Goal: Check status: Check status

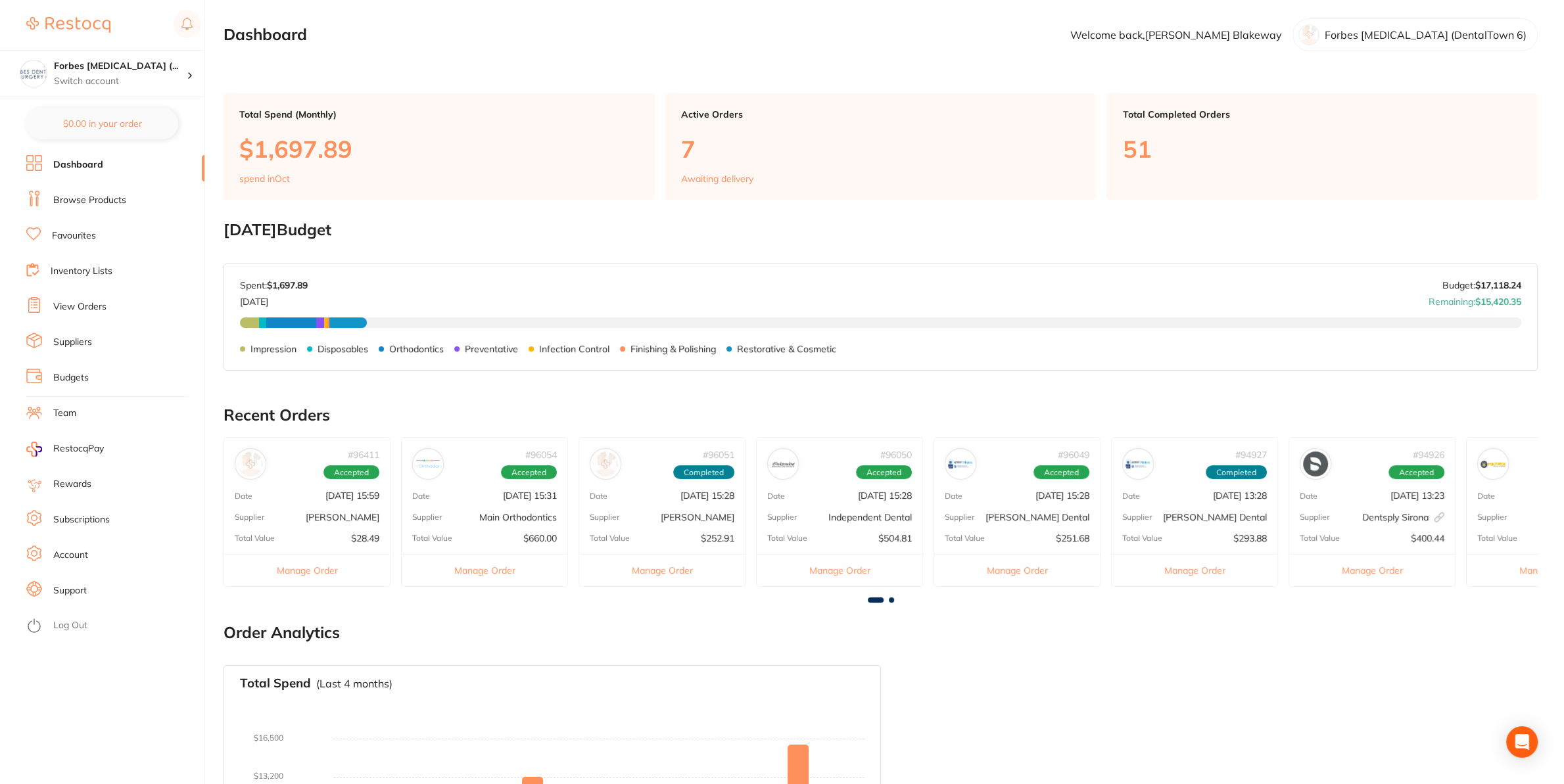
click at [91, 311] on link "View Orders" at bounding box center [79, 307] width 53 height 13
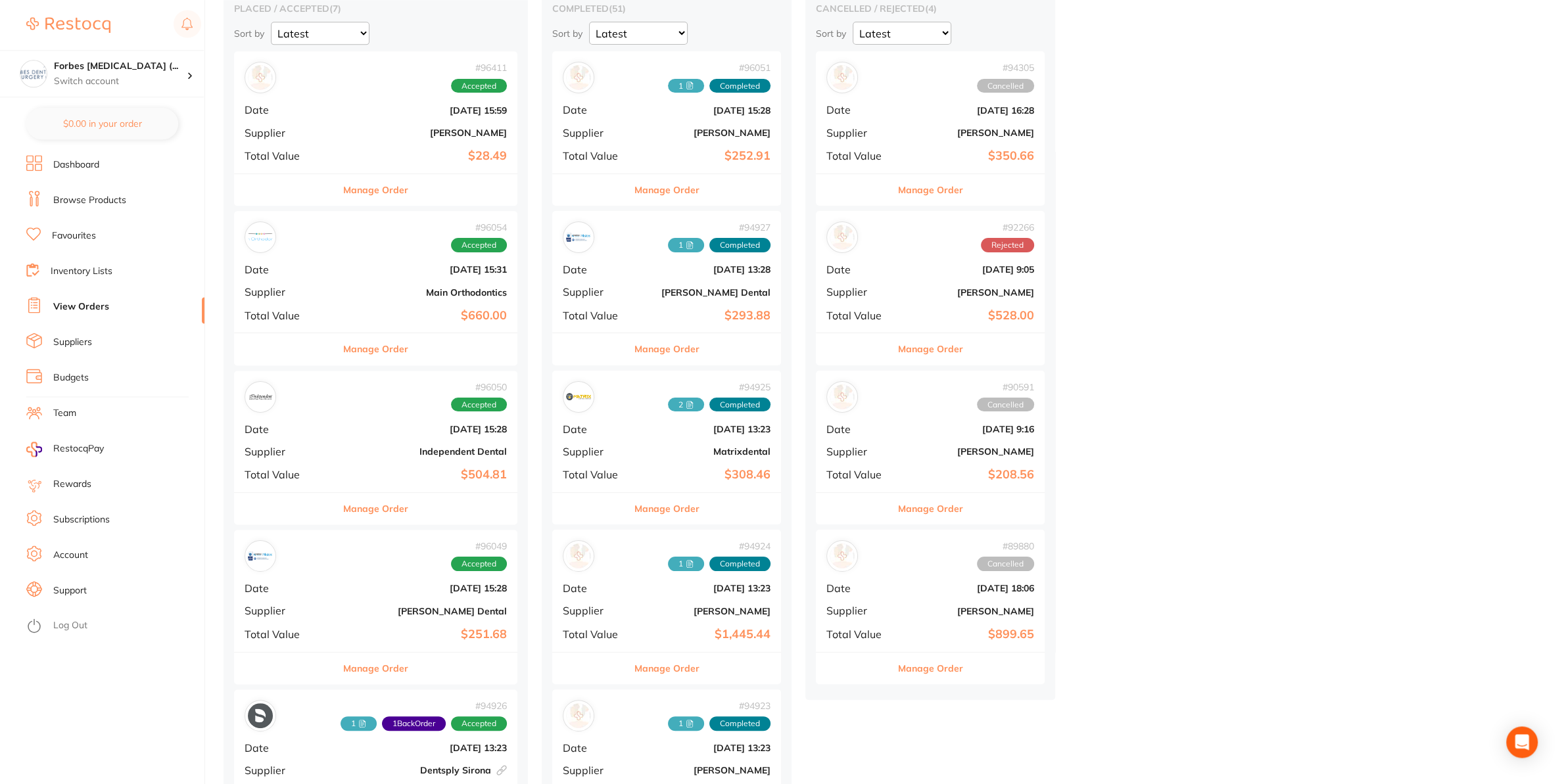
scroll to position [138, 0]
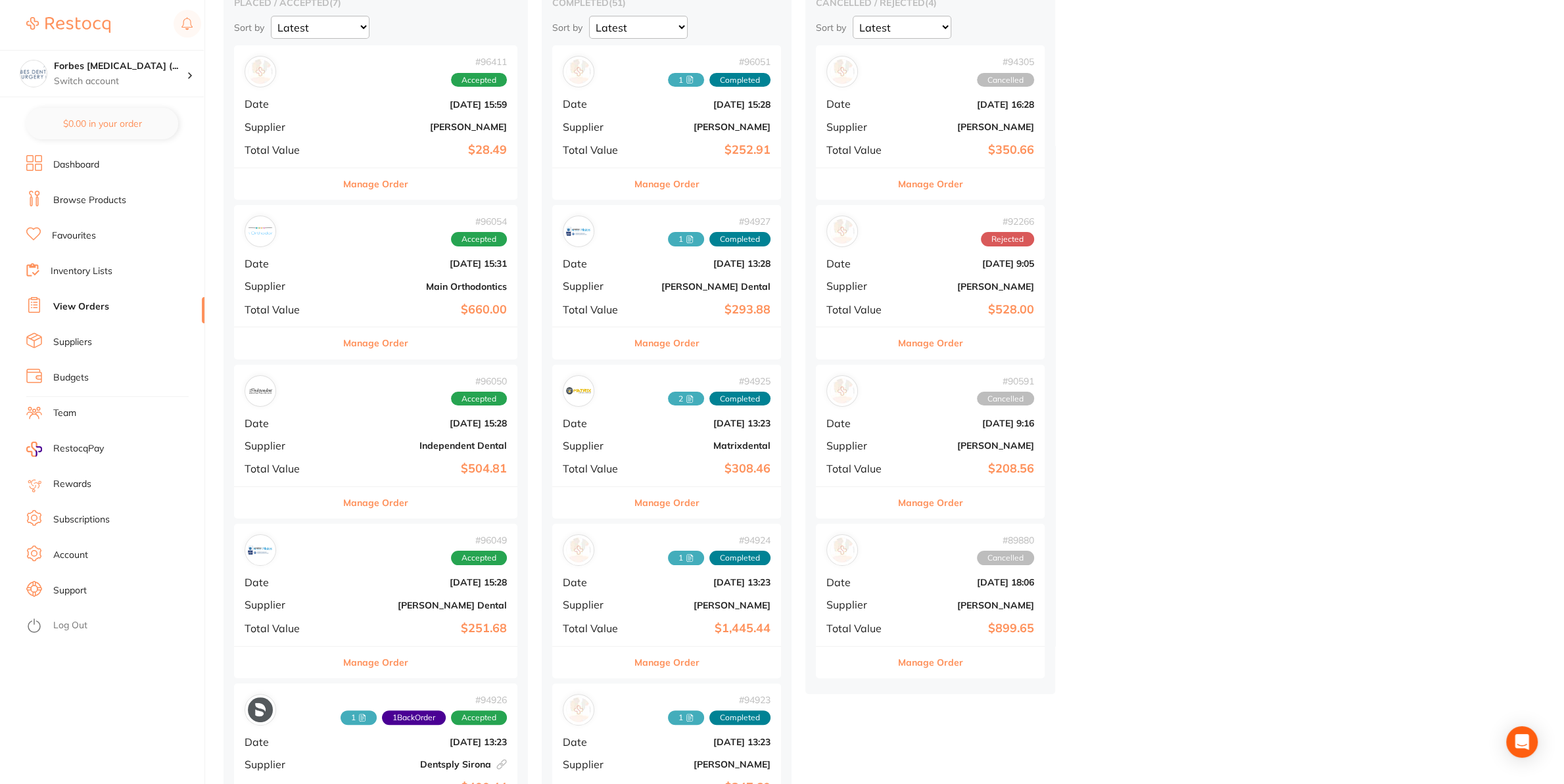
click at [320, 313] on span "Total Value" at bounding box center [286, 309] width 84 height 11
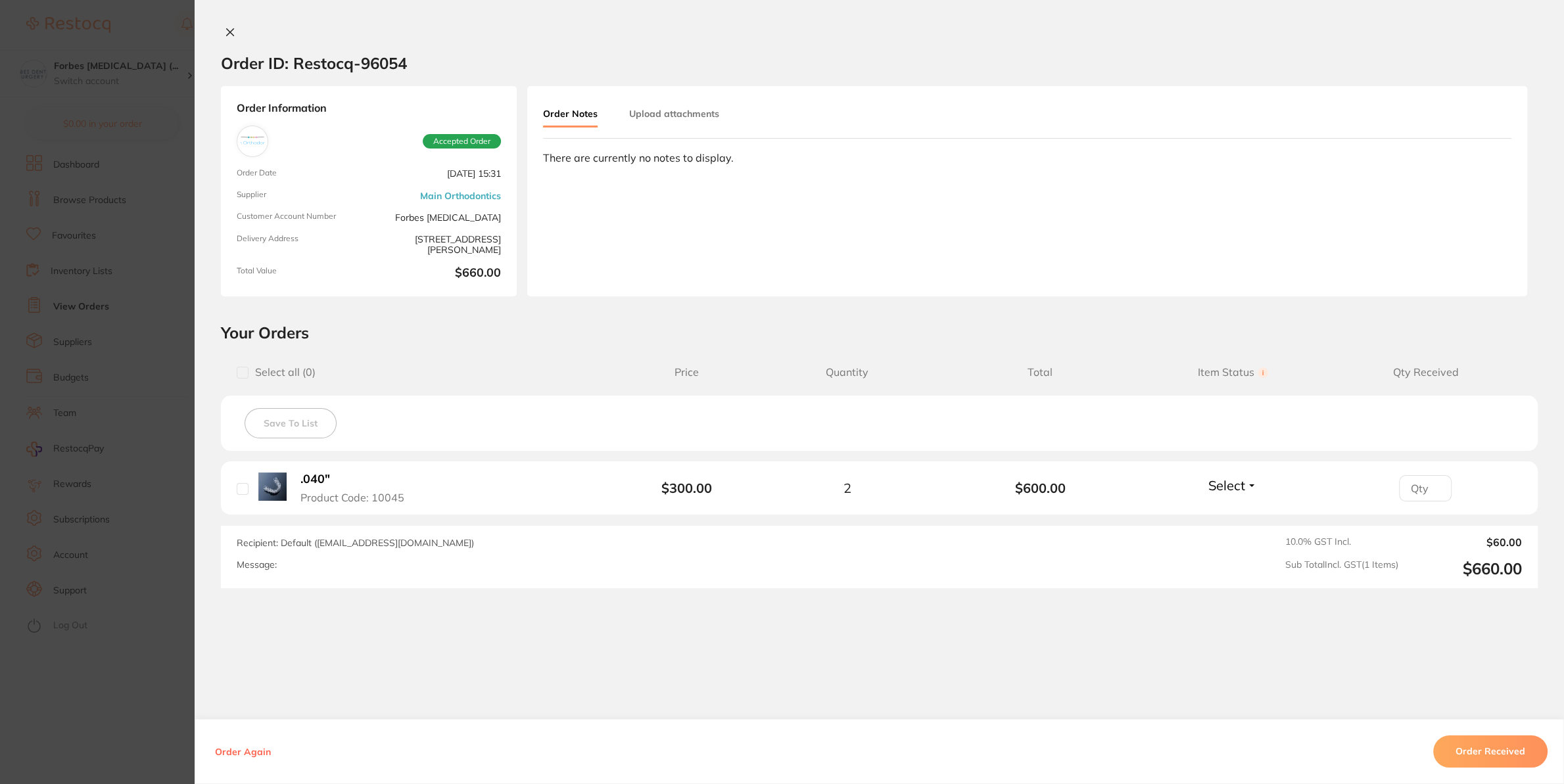
click at [1453, 746] on button "Order Received" at bounding box center [1490, 752] width 114 height 32
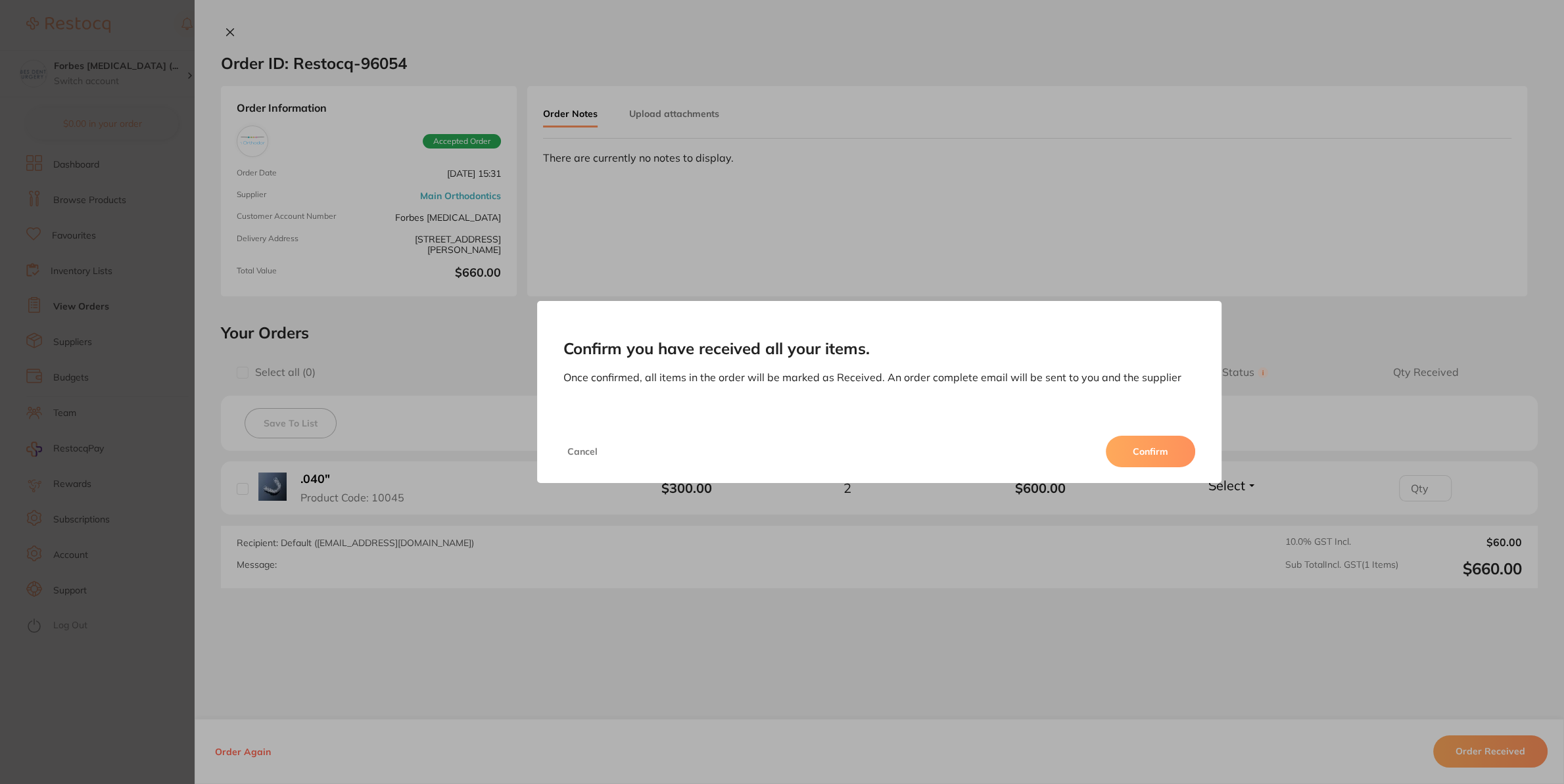
click at [1130, 459] on button "Confirm" at bounding box center [1149, 451] width 89 height 32
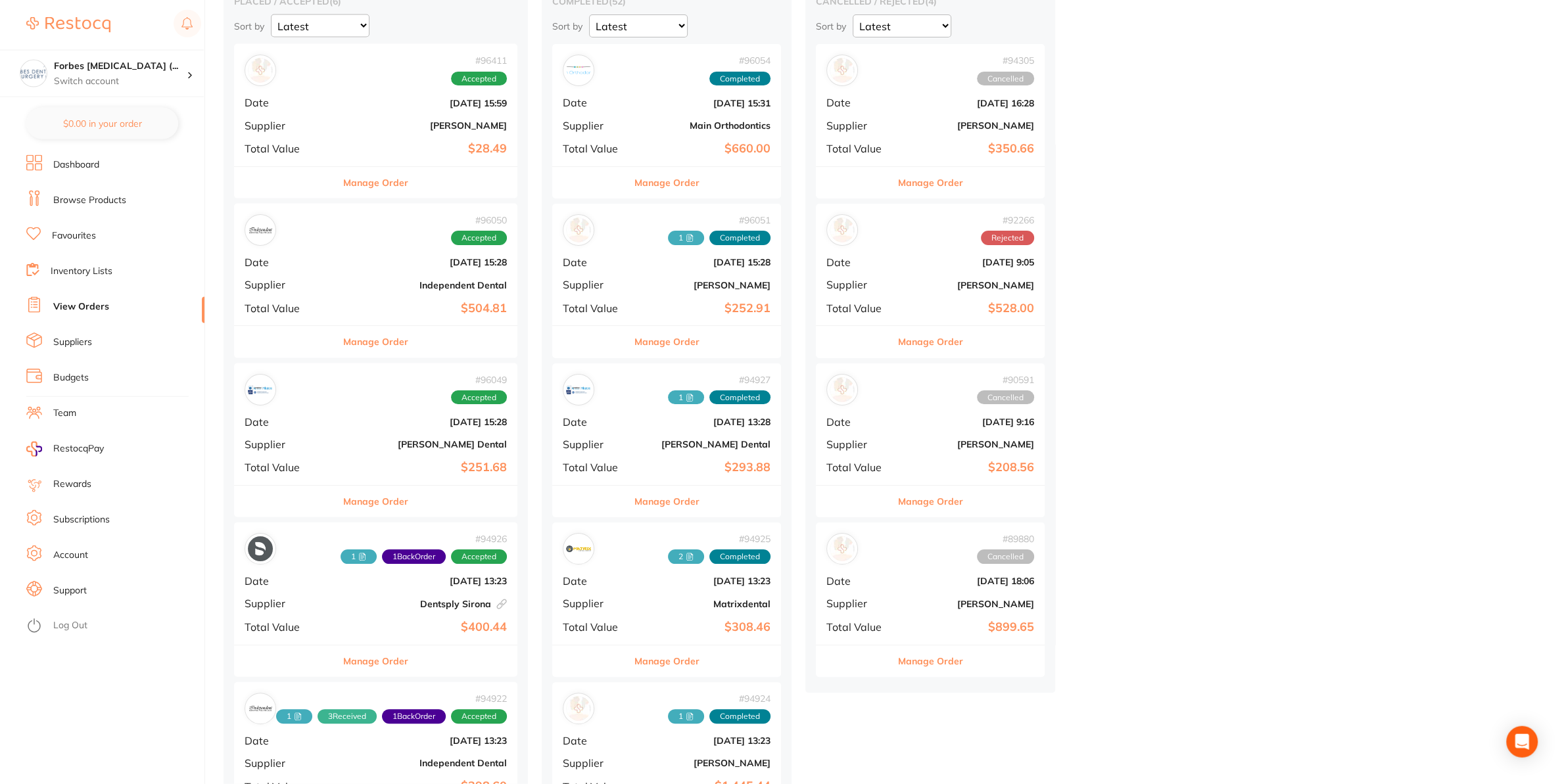
scroll to position [138, 0]
click at [400, 289] on b "Independent Dental" at bounding box center [423, 286] width 168 height 11
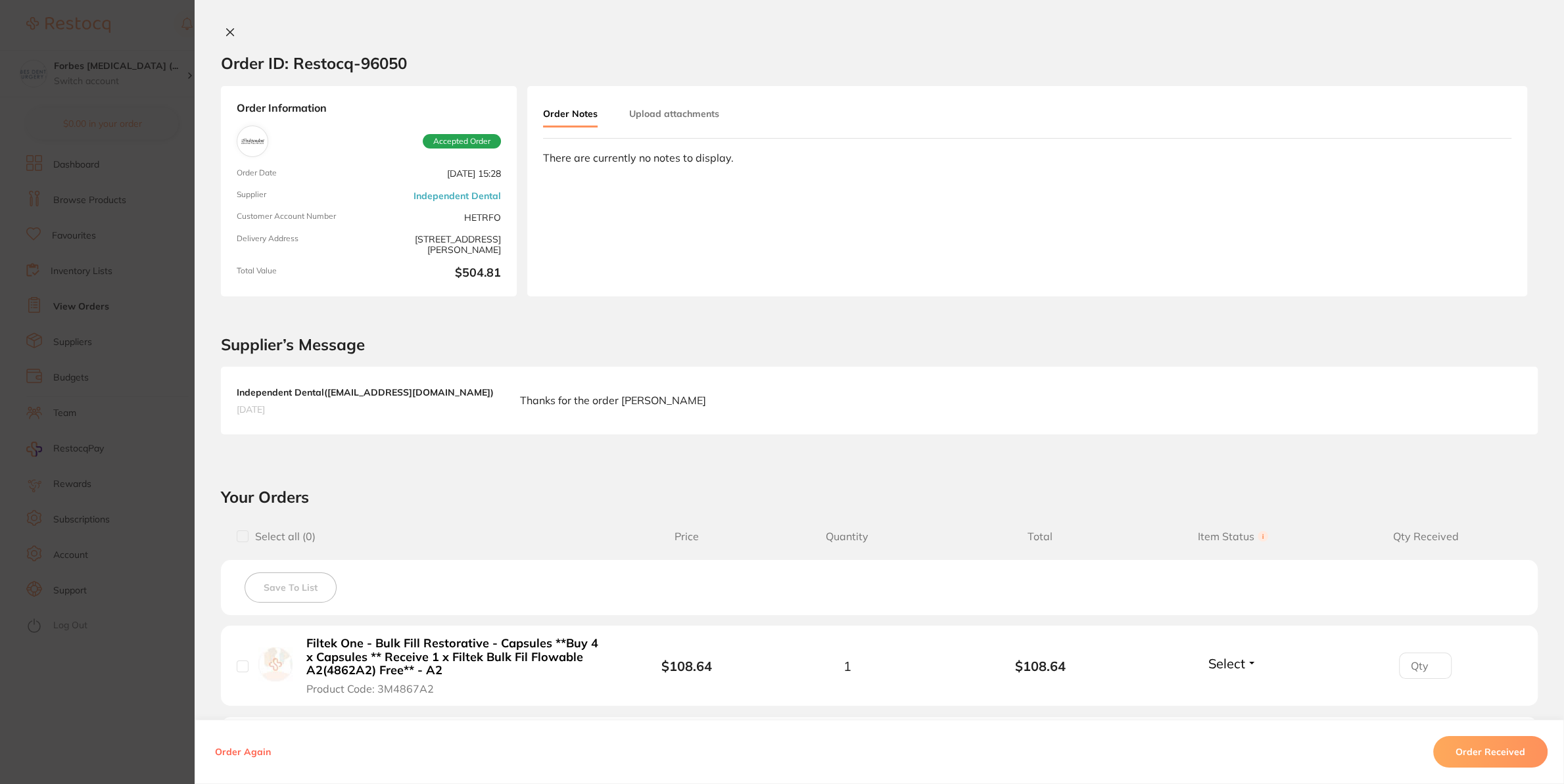
scroll to position [316, 0]
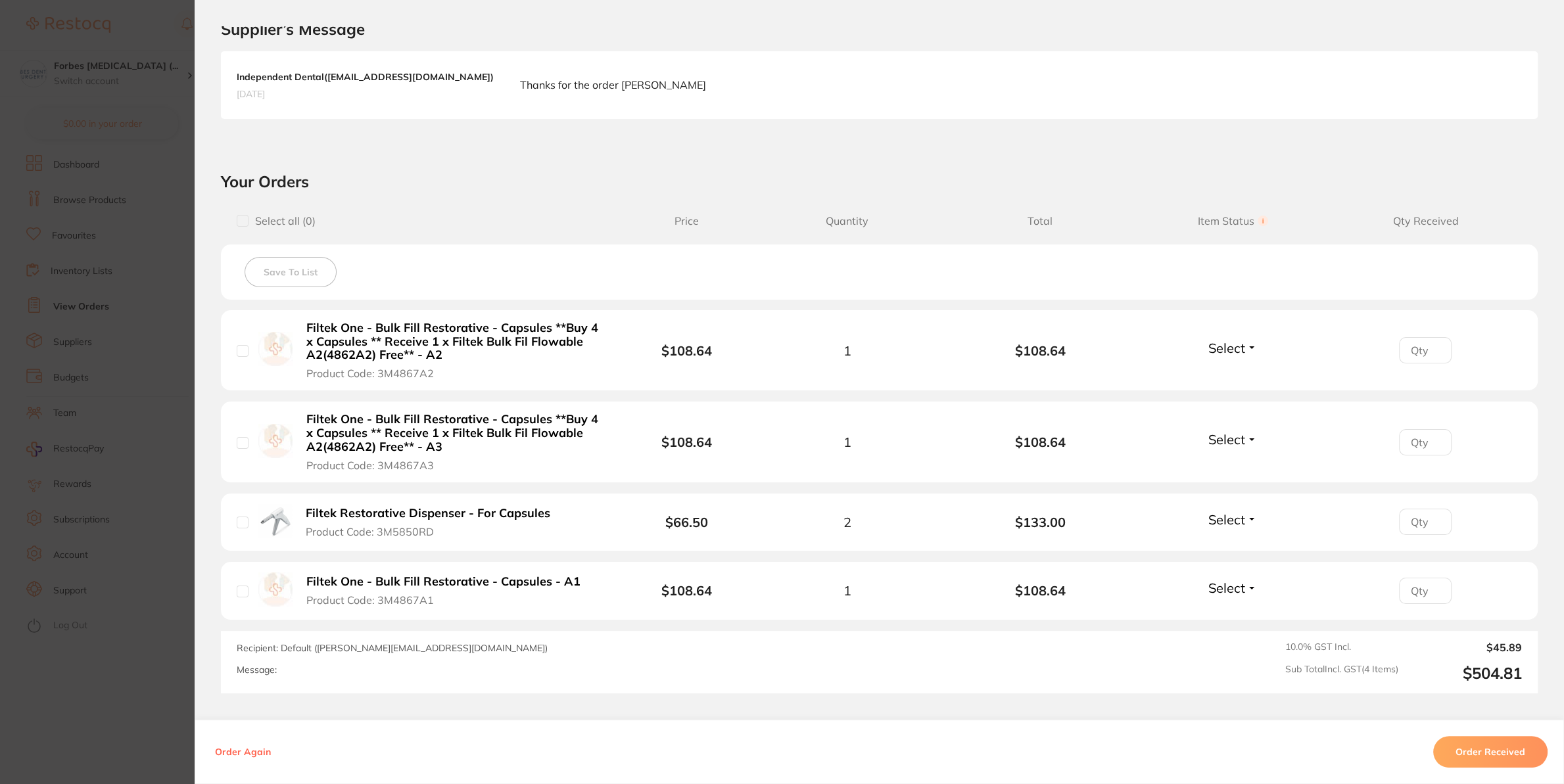
click at [1226, 345] on span "Select" at bounding box center [1226, 348] width 37 height 16
click at [1216, 374] on span "Received" at bounding box center [1232, 376] width 34 height 10
click at [1208, 441] on span "Select" at bounding box center [1226, 439] width 37 height 16
click at [1216, 470] on span "Received" at bounding box center [1232, 468] width 34 height 10
click at [1218, 585] on span "Select" at bounding box center [1226, 588] width 37 height 16
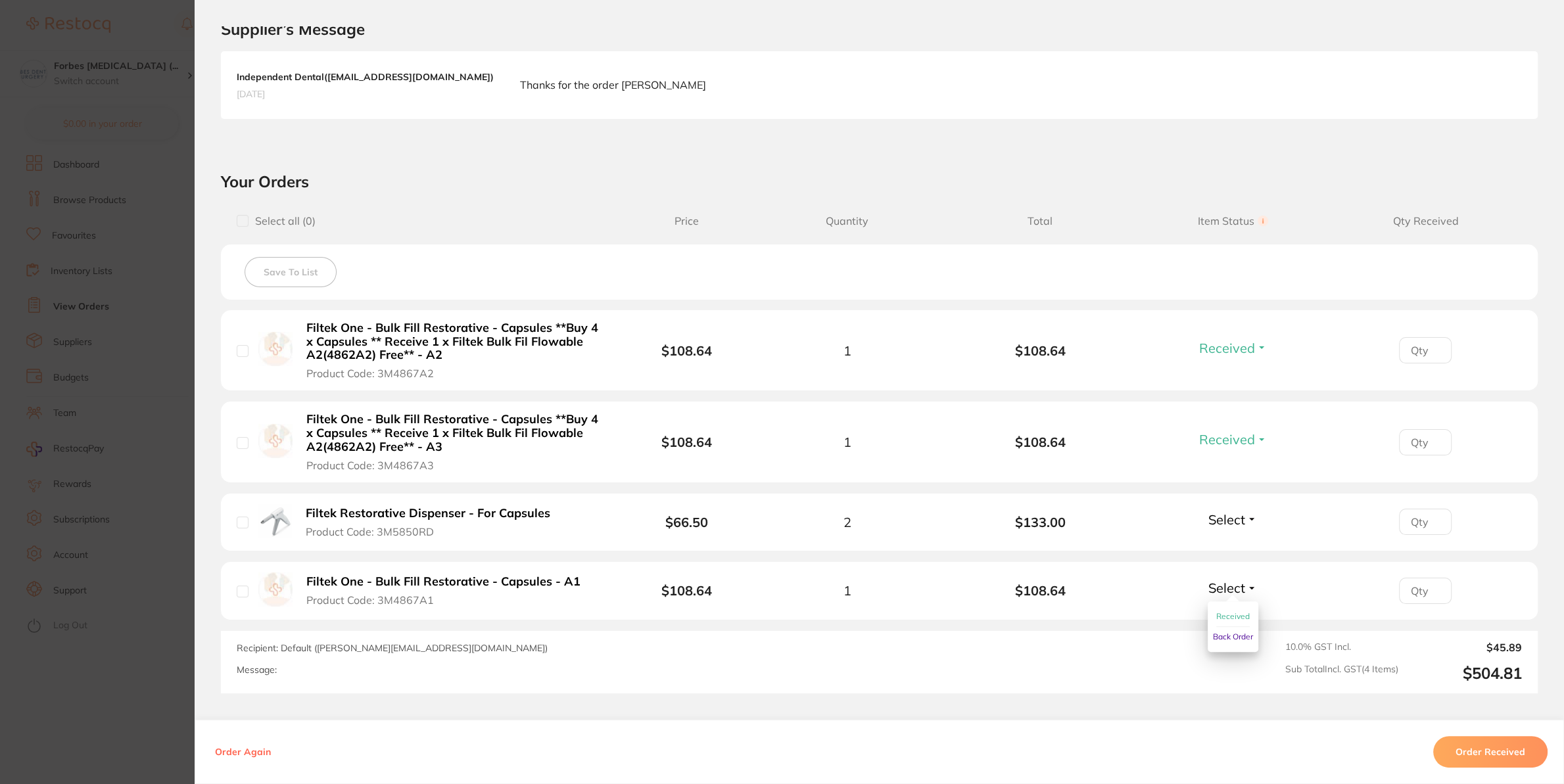
click at [1223, 616] on span "Received" at bounding box center [1232, 616] width 34 height 10
click at [1209, 518] on span "Select" at bounding box center [1226, 520] width 37 height 16
click at [1221, 578] on button "Back Order" at bounding box center [1232, 568] width 40 height 20
drag, startPoint x: 1477, startPoint y: 742, endPoint x: 1496, endPoint y: 723, distance: 26.9
click at [1475, 742] on button "Order Received" at bounding box center [1490, 752] width 114 height 32
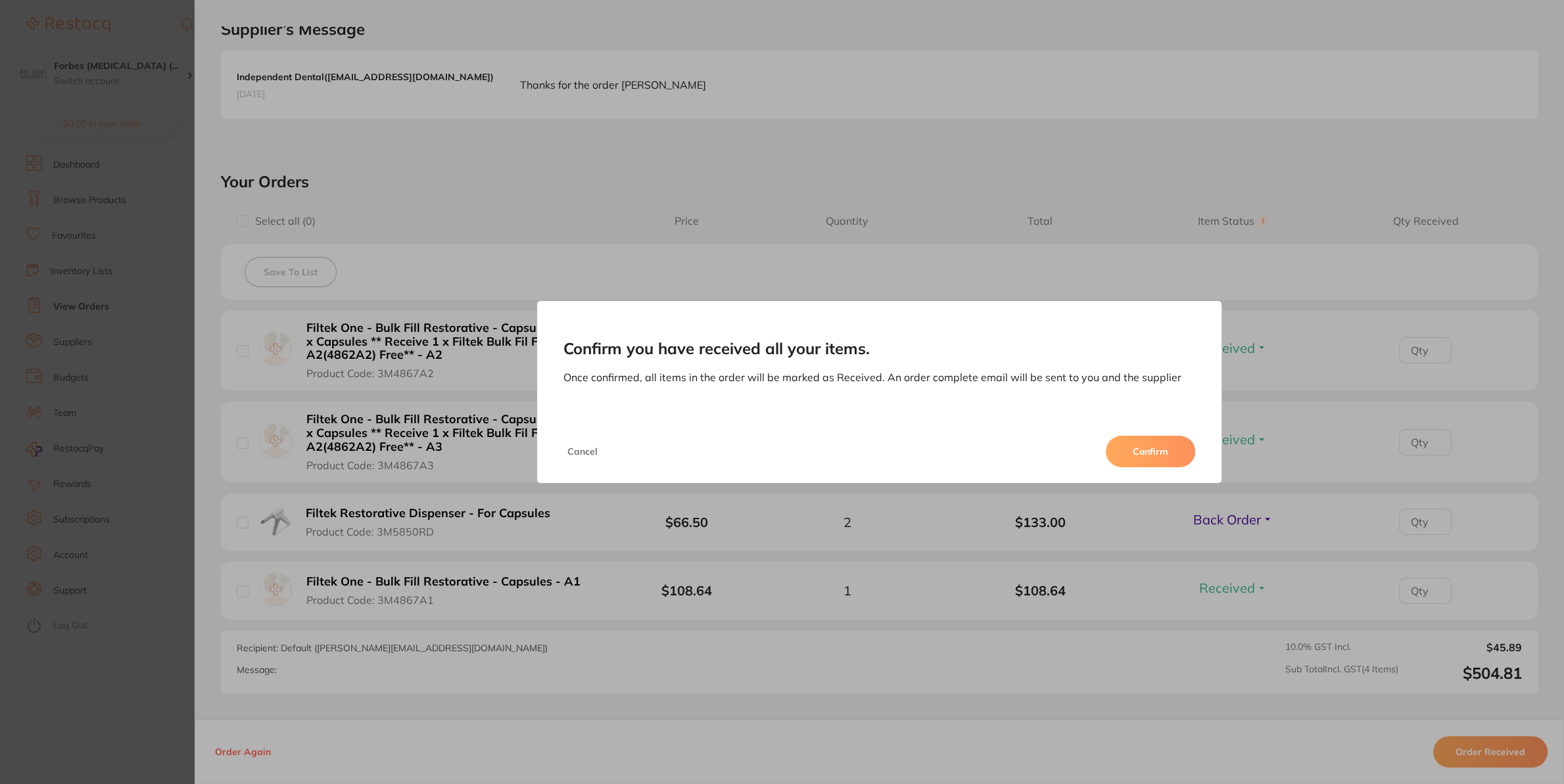
click at [565, 459] on button "Cancel" at bounding box center [582, 451] width 38 height 32
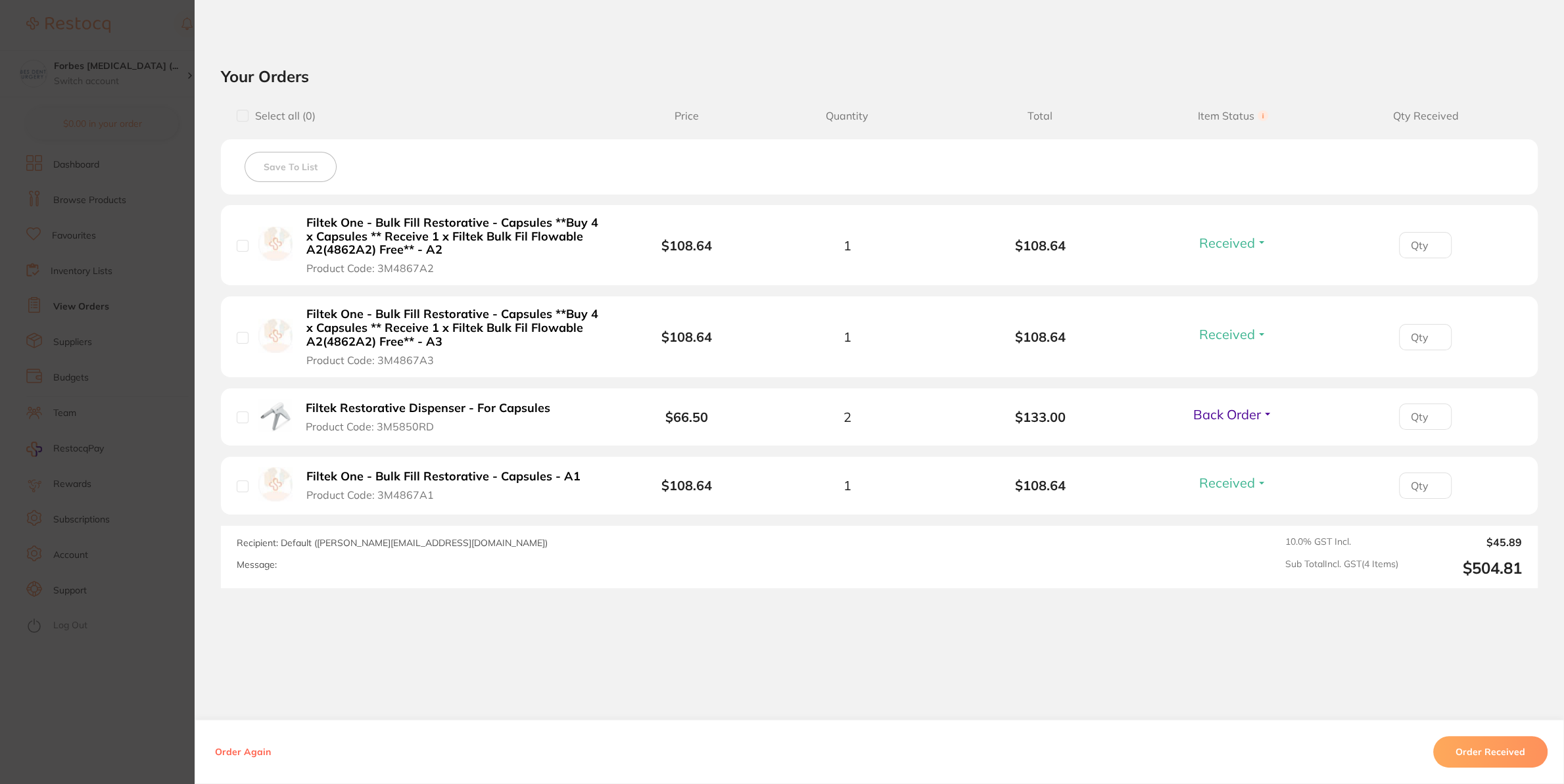
scroll to position [0, 0]
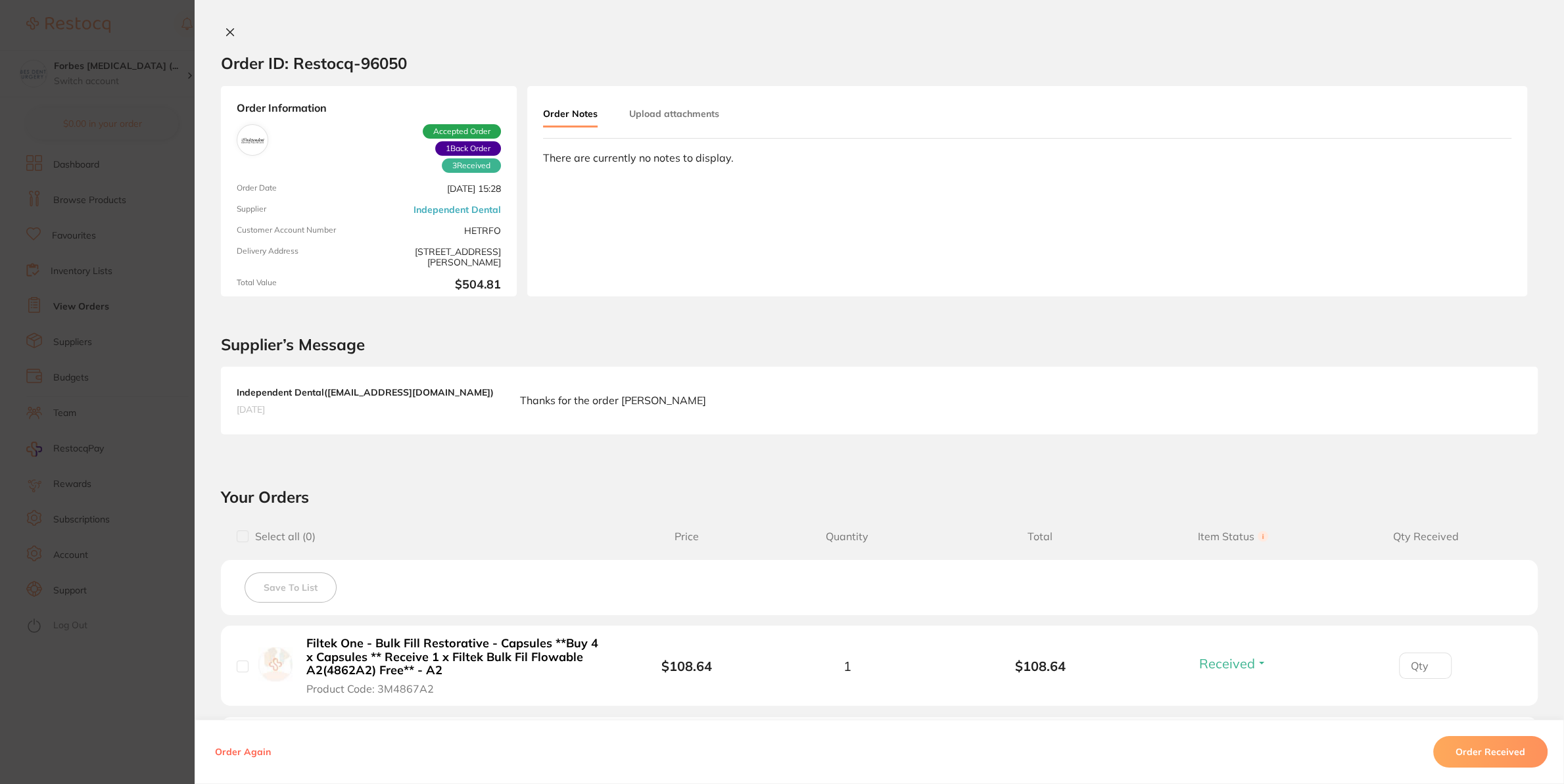
click at [681, 114] on button "Upload attachments" at bounding box center [674, 114] width 90 height 24
click at [1445, 217] on button "Upload" at bounding box center [1452, 211] width 68 height 30
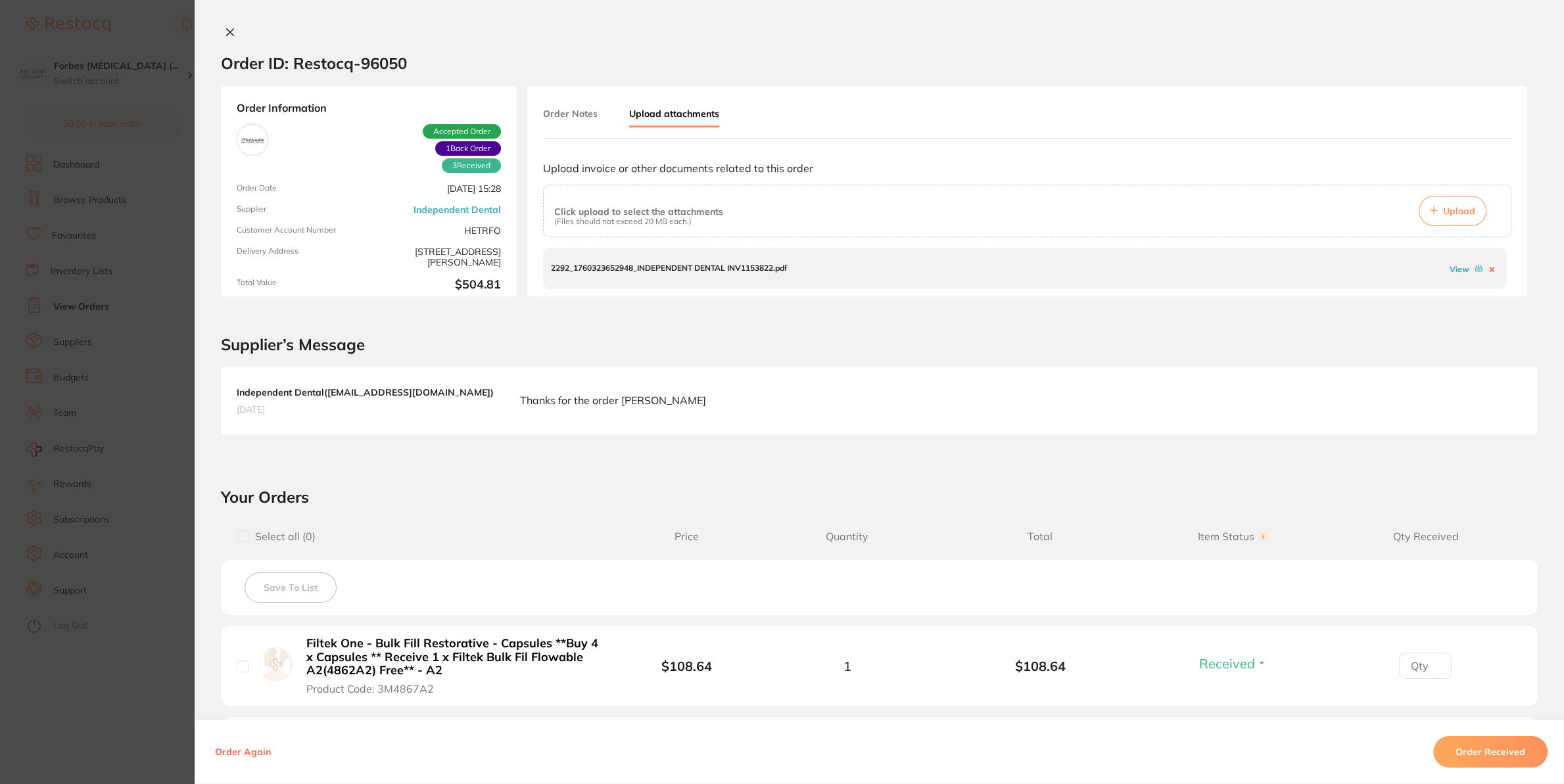
click at [45, 219] on section "Confirm you have received all your items. Once confirmed, all items in the orde…" at bounding box center [782, 392] width 1564 height 784
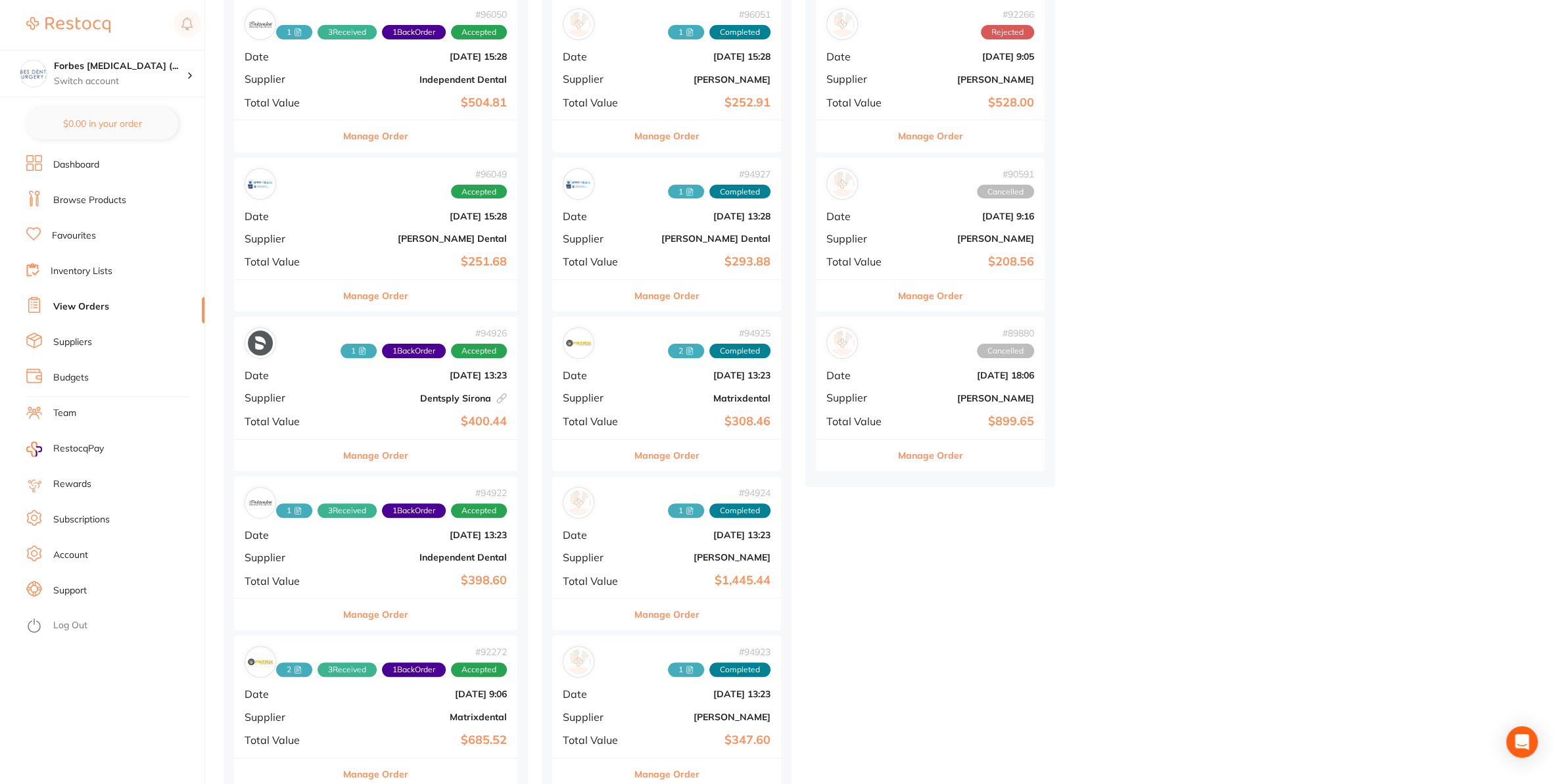
scroll to position [69, 0]
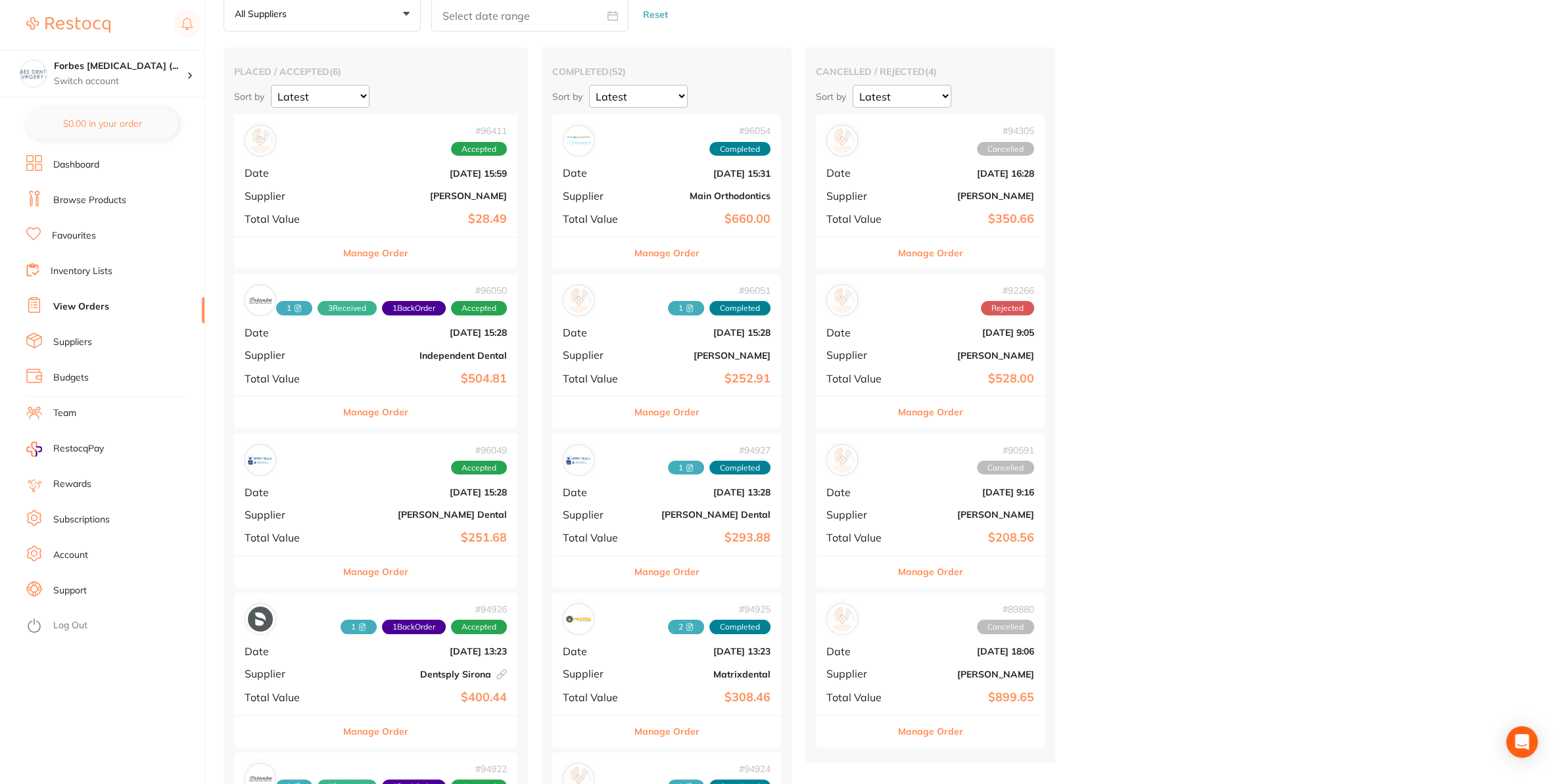
click at [657, 181] on div "# 96054 Completed Date [DATE] 15:31 Supplier Main Orthodontics Total Value $660…" at bounding box center [666, 175] width 229 height 122
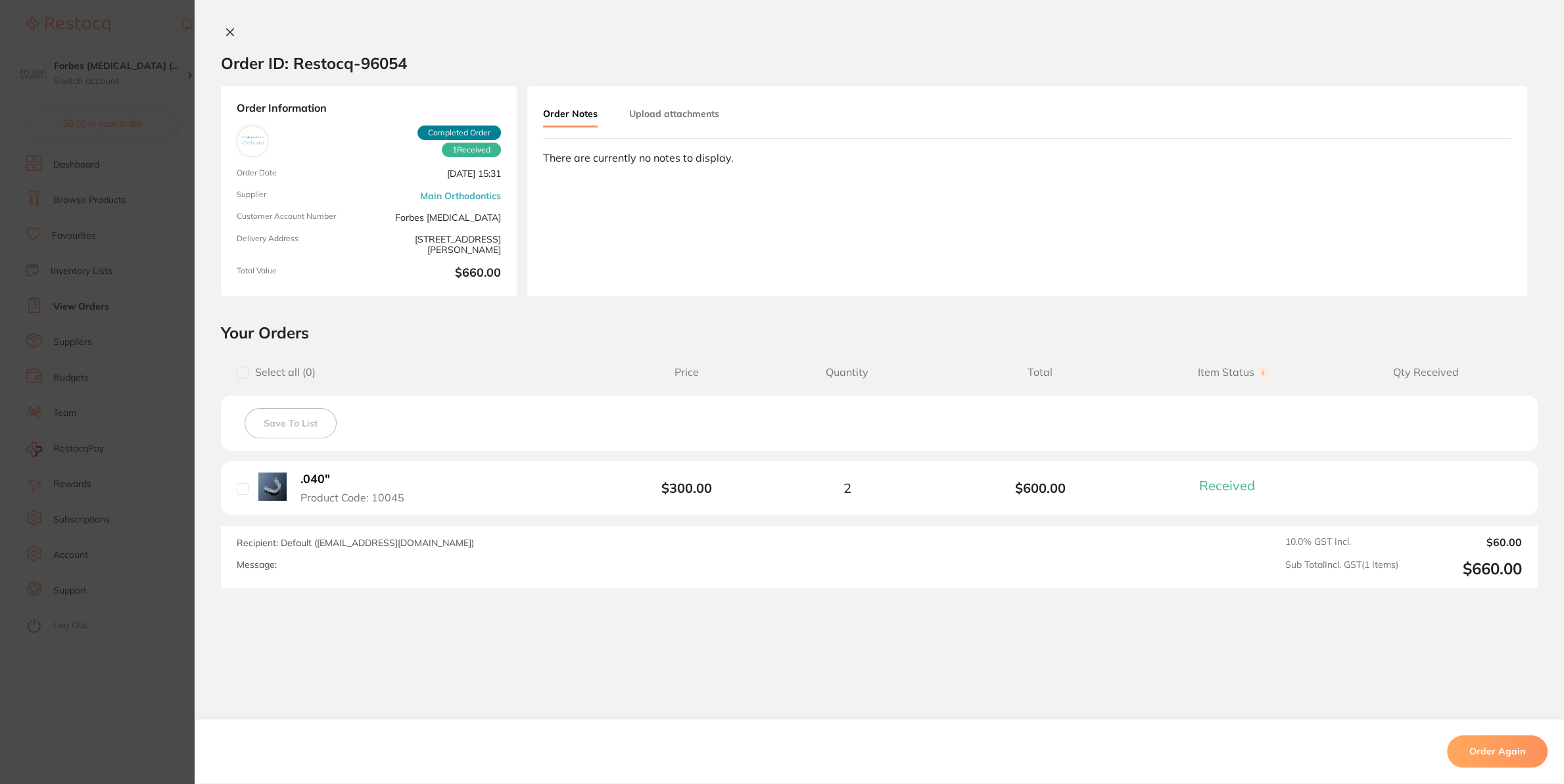
click at [683, 117] on button "Upload attachments" at bounding box center [674, 114] width 90 height 24
click at [1464, 214] on button "Upload" at bounding box center [1452, 211] width 68 height 30
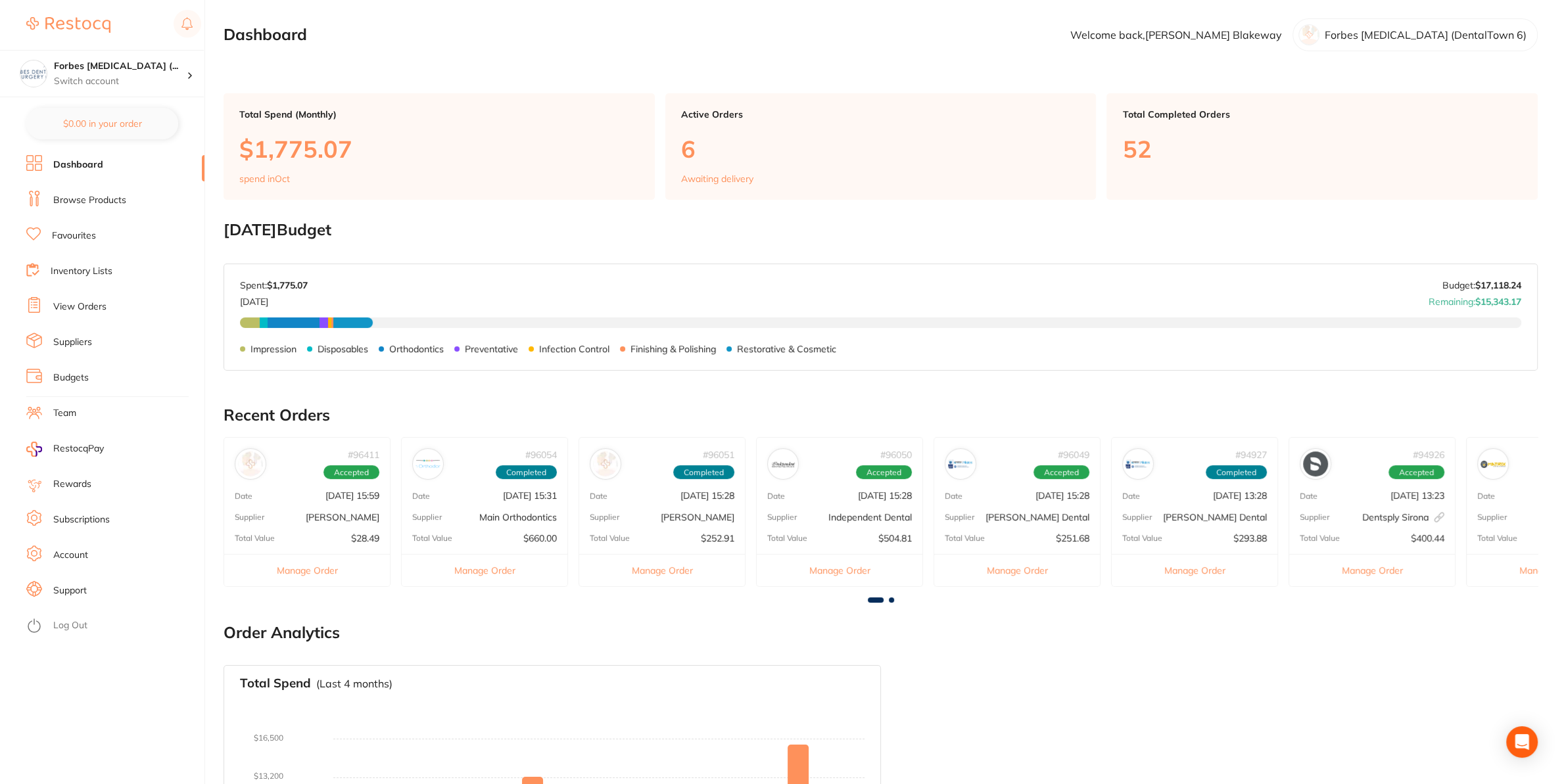
click at [53, 316] on li "View Orders" at bounding box center [115, 307] width 178 height 20
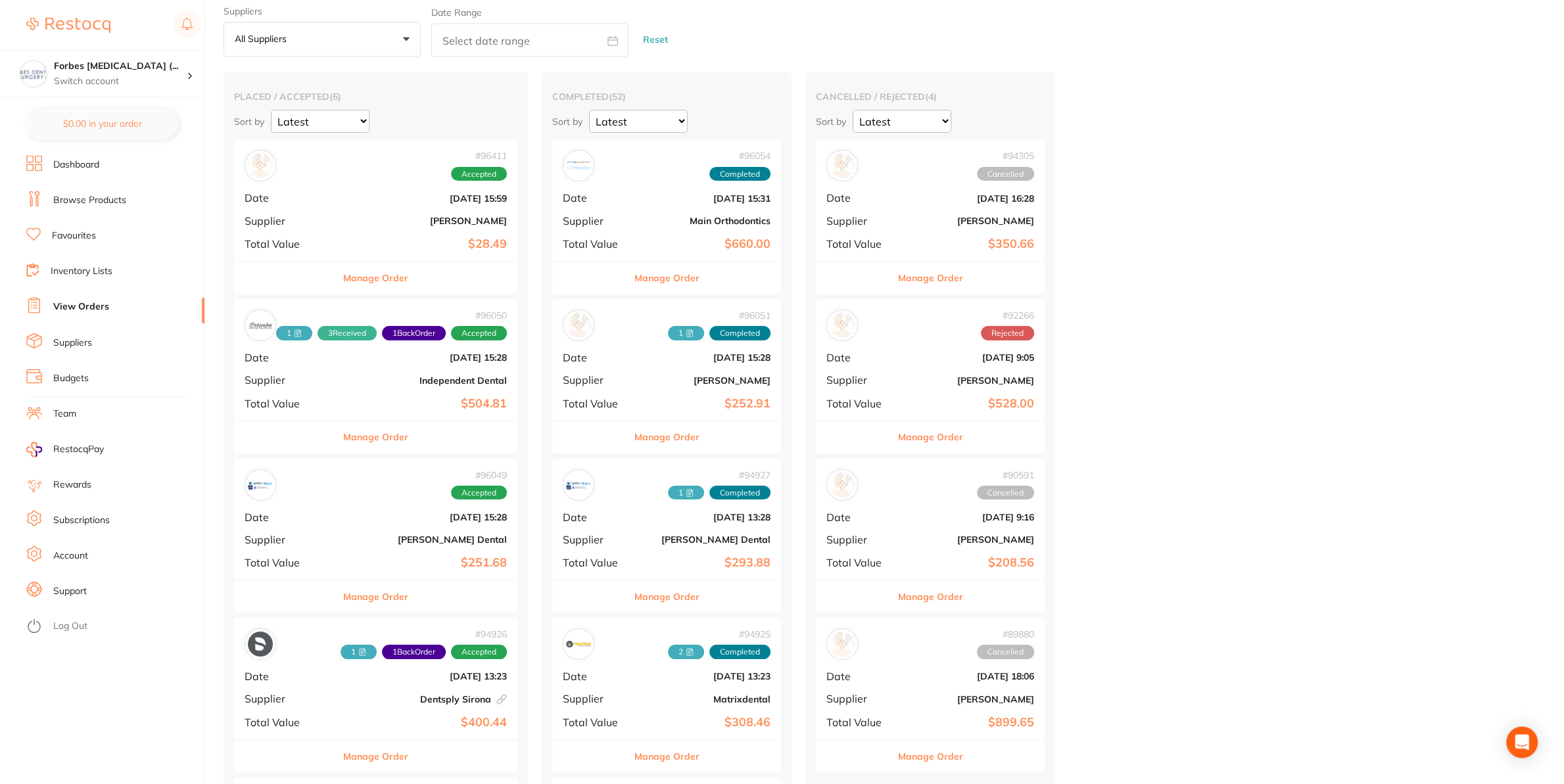
scroll to position [69, 0]
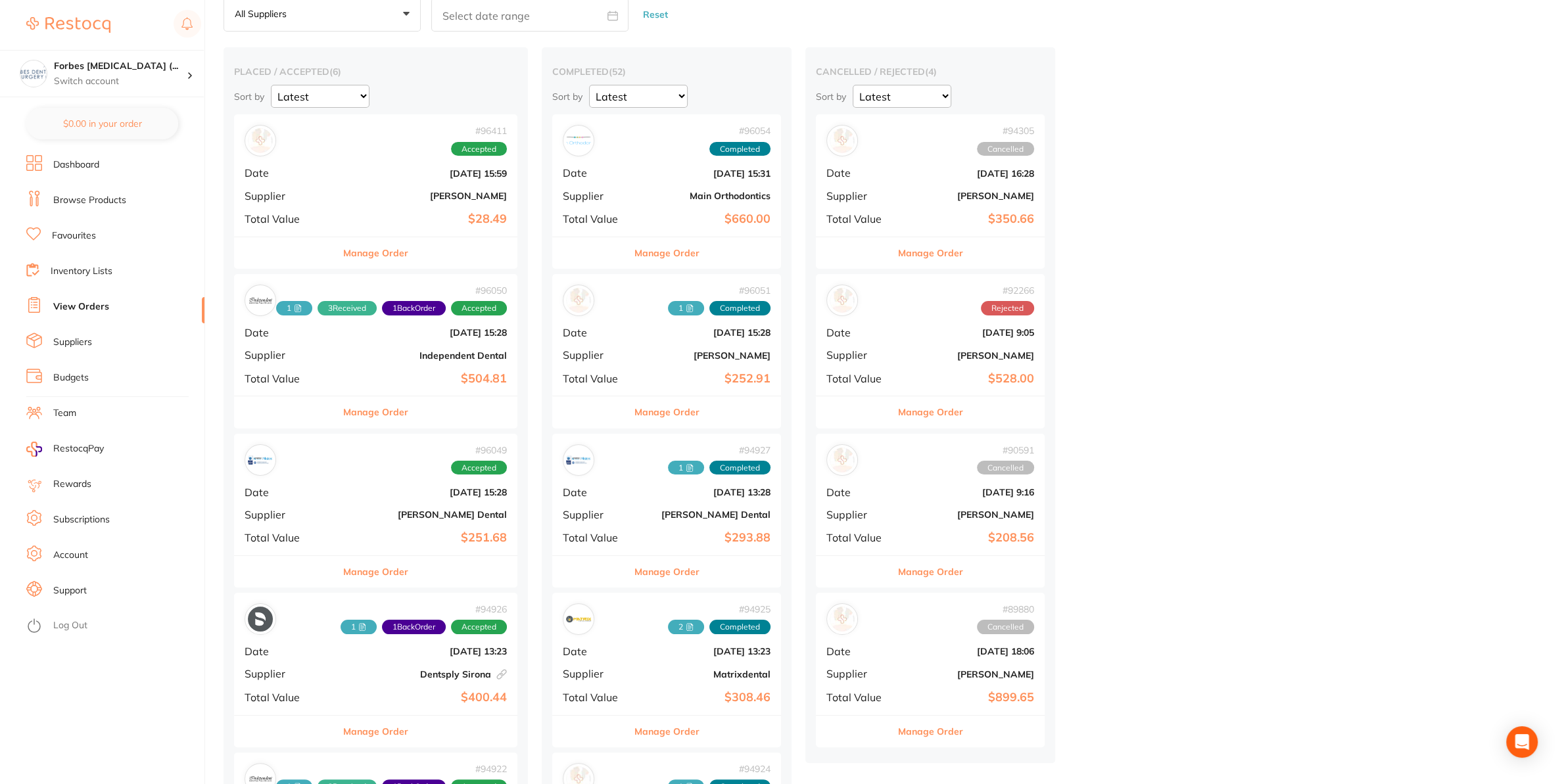
click at [652, 206] on div "# 96054 Completed Date [DATE] 15:31 Supplier Main Orthodontics Total Value $660…" at bounding box center [666, 175] width 229 height 122
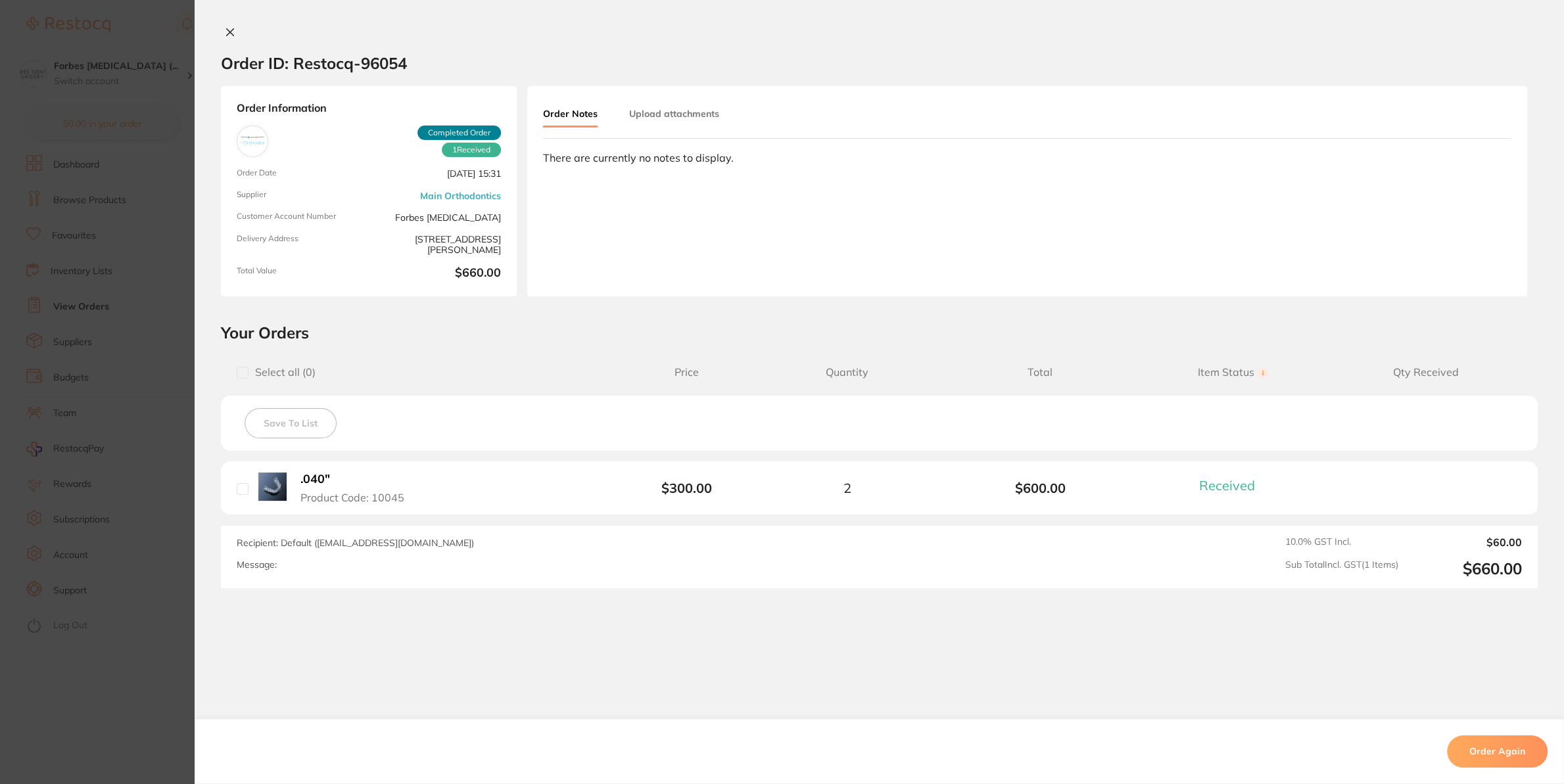
click at [647, 108] on button "Upload attachments" at bounding box center [674, 114] width 90 height 24
click at [1468, 209] on button "Upload" at bounding box center [1452, 211] width 68 height 30
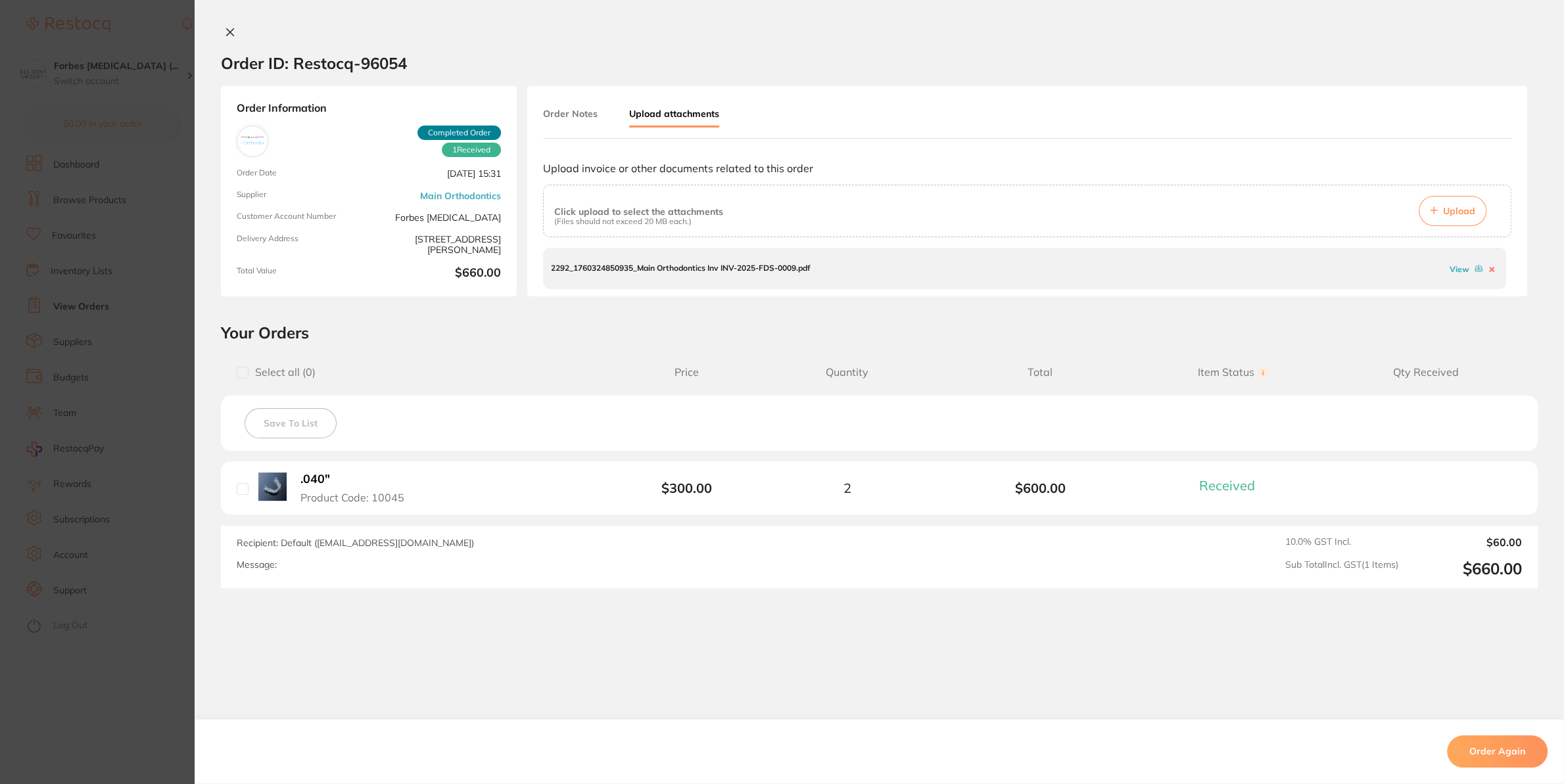
click at [99, 414] on section "Order ID: Restocq- 96054 Order Information 1 Received Completed Order Order Dat…" at bounding box center [782, 392] width 1564 height 784
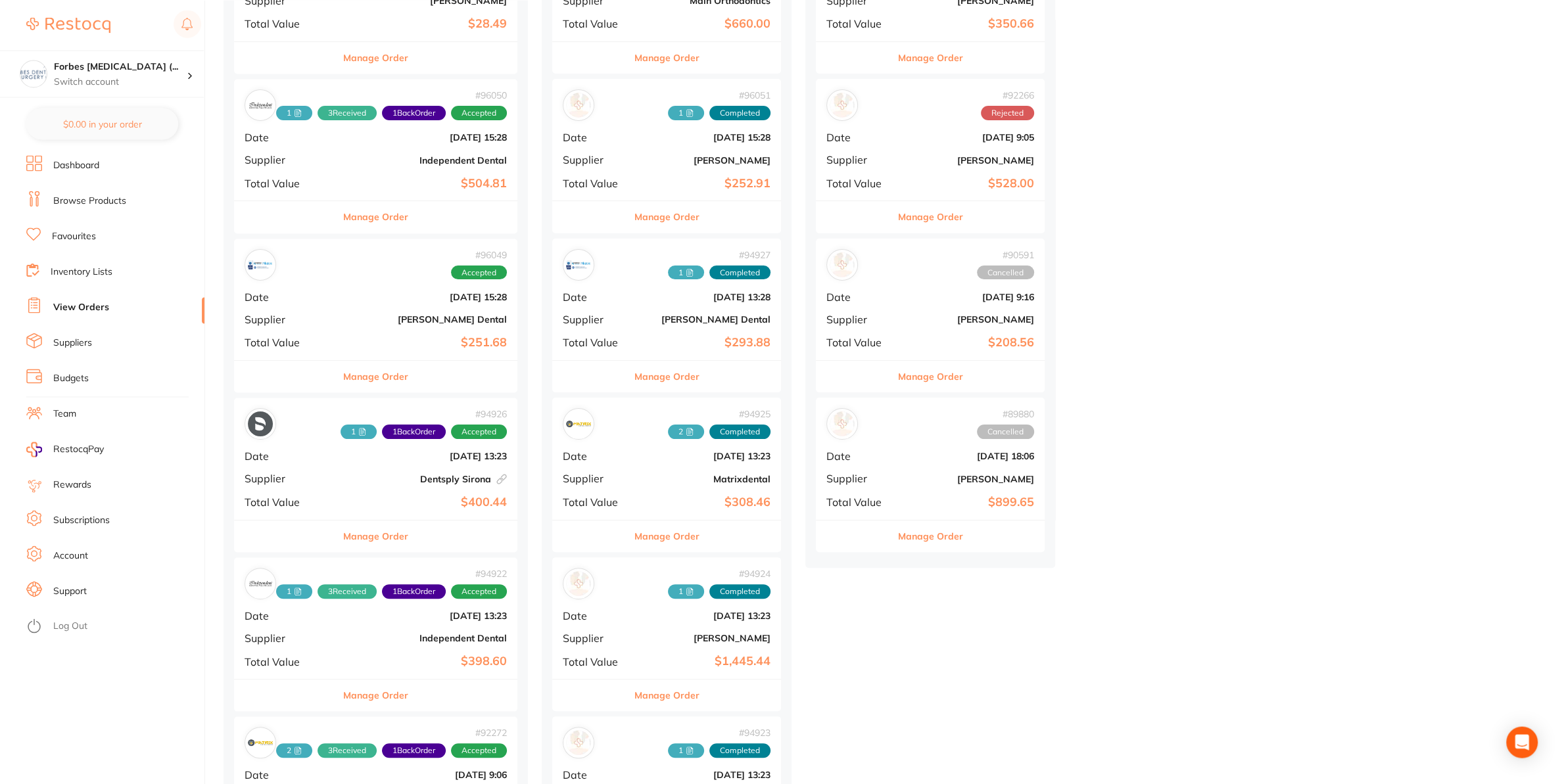
scroll to position [276, 0]
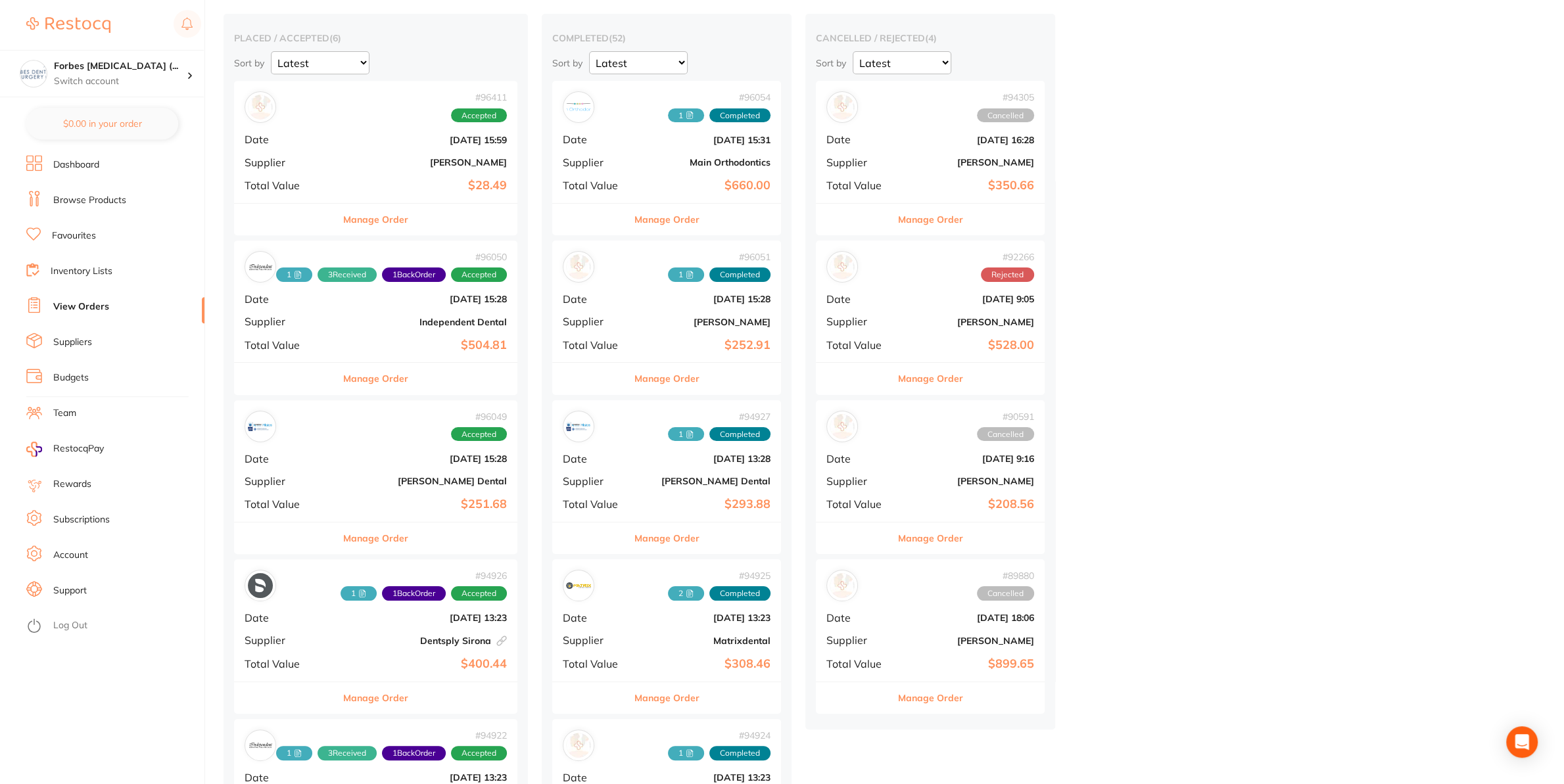
scroll to position [207, 0]
